Goal: Information Seeking & Learning: Learn about a topic

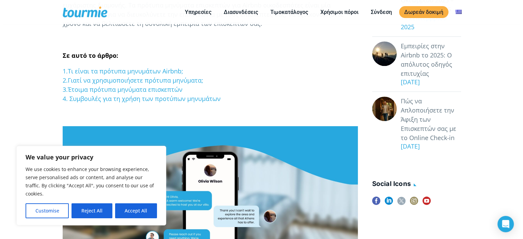
scroll to position [259, 0]
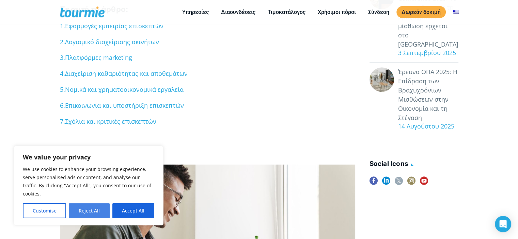
scroll to position [284, 0]
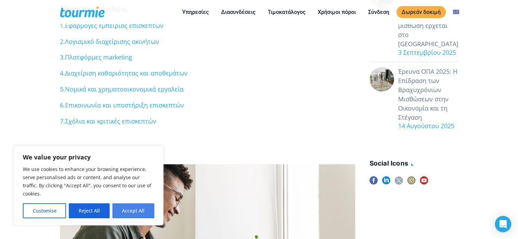
click at [143, 211] on button "Accept All" at bounding box center [133, 211] width 42 height 15
checkbox input "true"
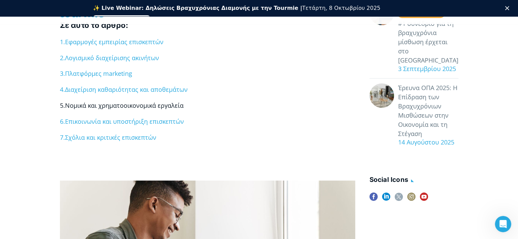
scroll to position [0, 0]
